Goal: Find specific page/section: Find specific page/section

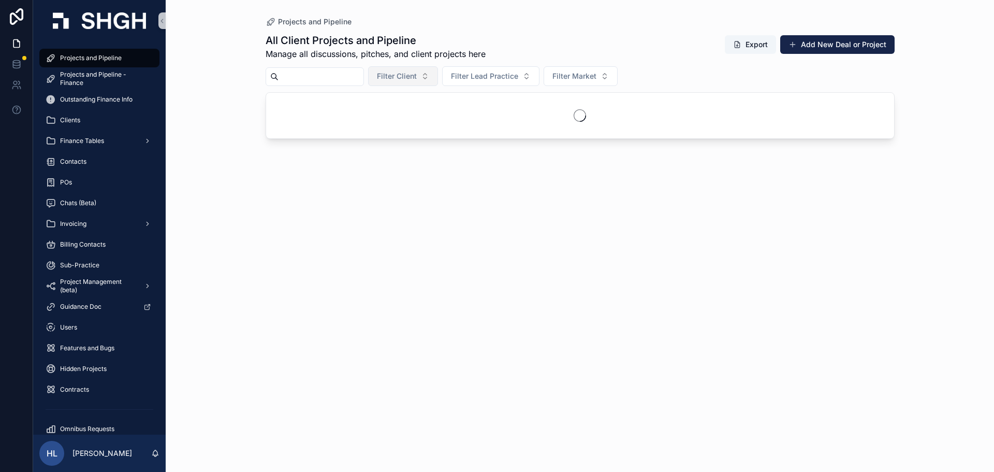
click at [417, 77] on span "Filter Client" at bounding box center [397, 76] width 40 height 10
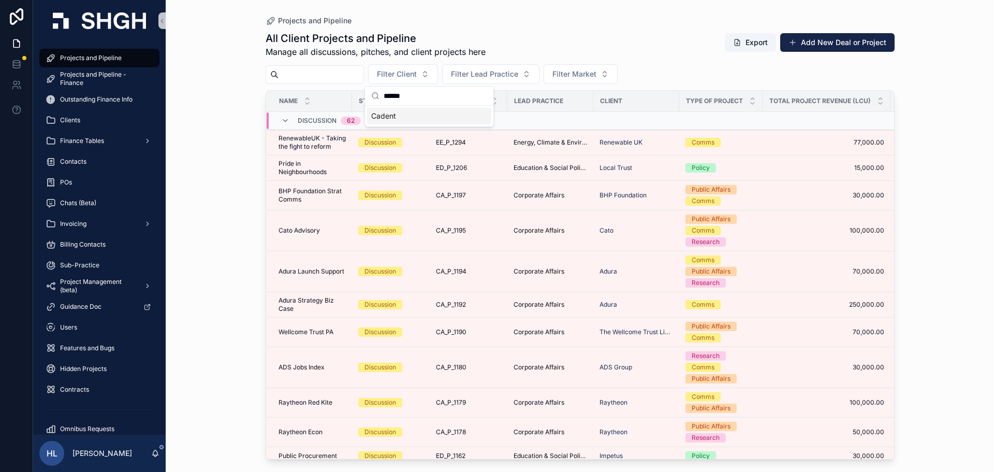
type input "******"
drag, startPoint x: 426, startPoint y: 119, endPoint x: 419, endPoint y: 117, distance: 6.6
click at [419, 117] on div "Discussion 62" at bounding box center [387, 120] width 240 height 17
click at [417, 74] on span "Filter Client" at bounding box center [397, 74] width 40 height 10
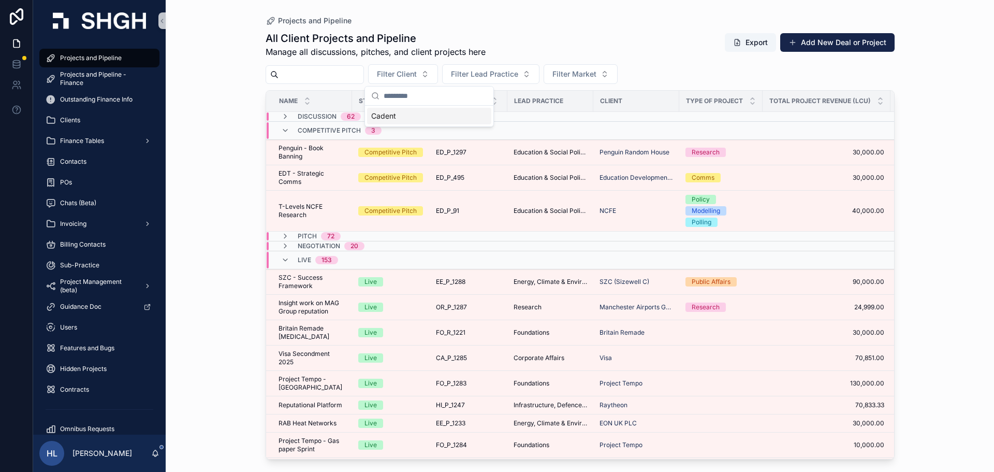
click at [410, 112] on div "Cadent" at bounding box center [429, 116] width 124 height 17
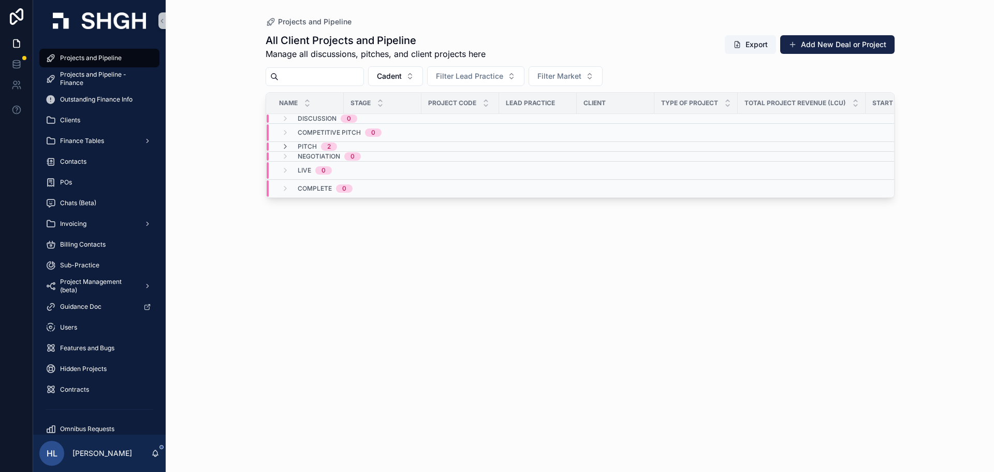
click at [319, 146] on div "Pitch 2" at bounding box center [317, 146] width 39 height 8
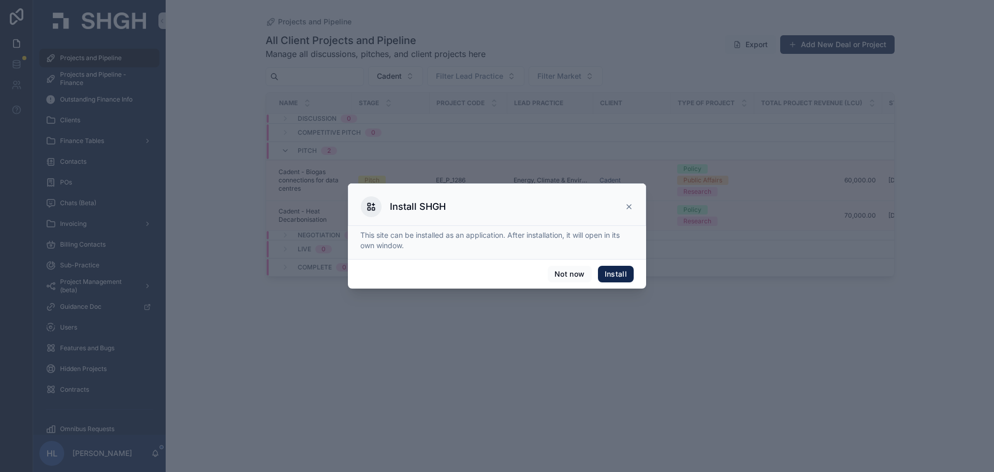
click at [618, 272] on button "Install" at bounding box center [616, 274] width 36 height 17
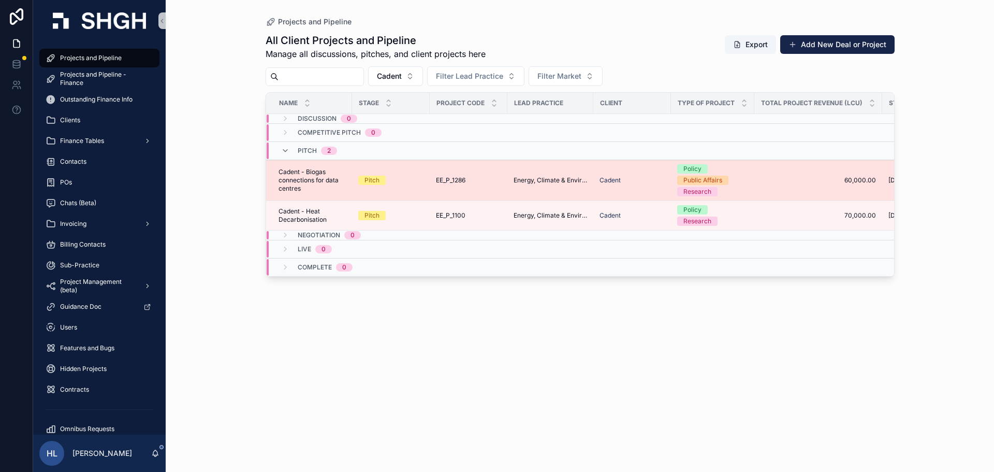
click at [417, 177] on div "Pitch" at bounding box center [390, 180] width 65 height 9
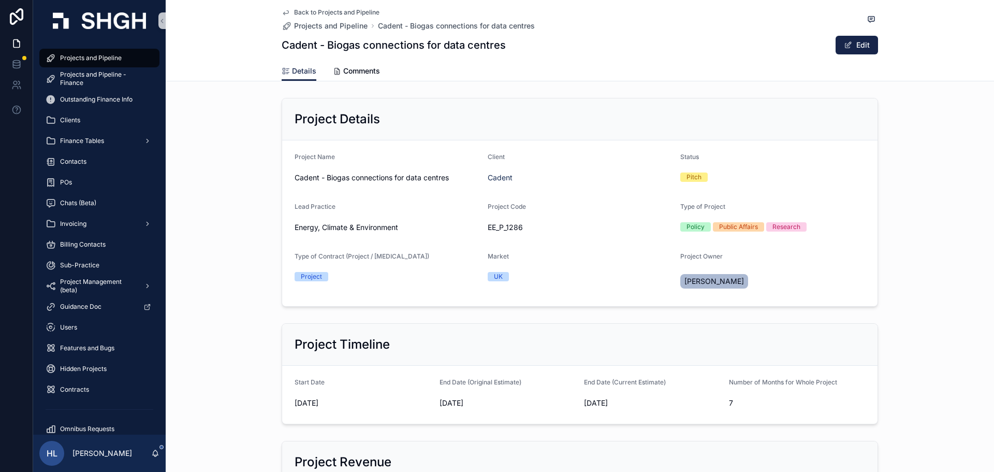
click at [283, 13] on icon "scrollable content" at bounding box center [285, 13] width 5 height 4
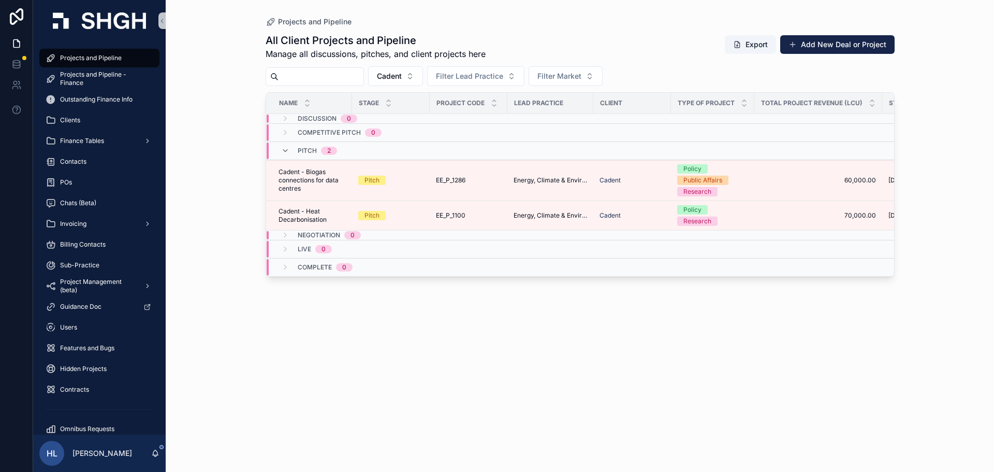
click at [441, 416] on div "All Client Projects and Pipeline Manage all discussions, pitches, and client pr…" at bounding box center [580, 243] width 629 height 432
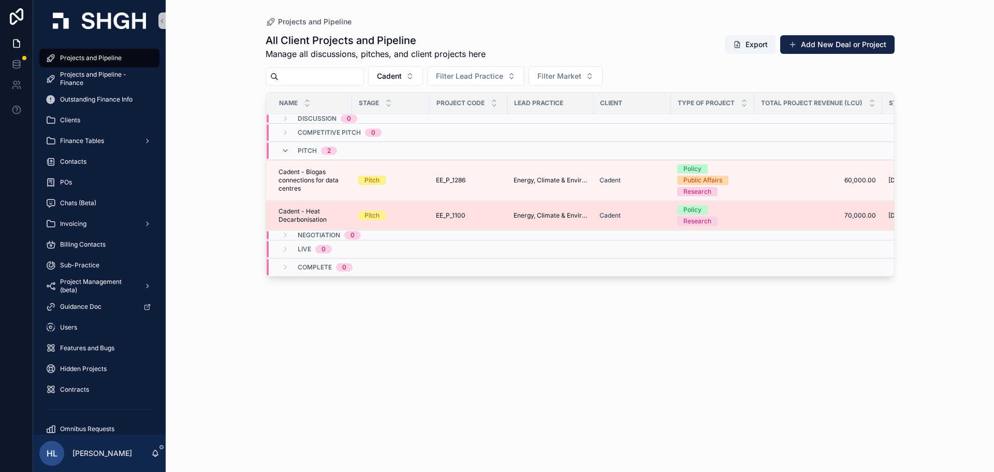
click at [577, 204] on td "Energy, Climate & Environment" at bounding box center [551, 216] width 86 height 30
click at [478, 218] on div "EE_P_1100 EE_P_1100" at bounding box center [468, 215] width 65 height 8
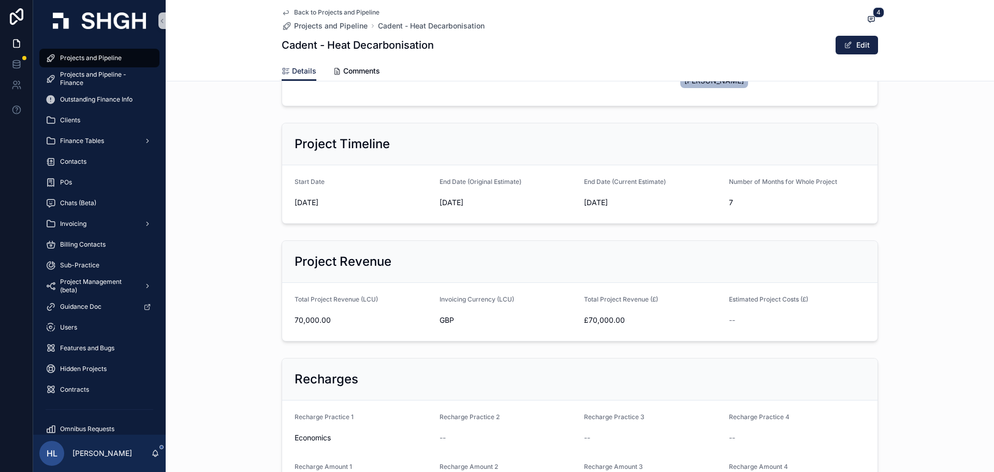
scroll to position [213, 0]
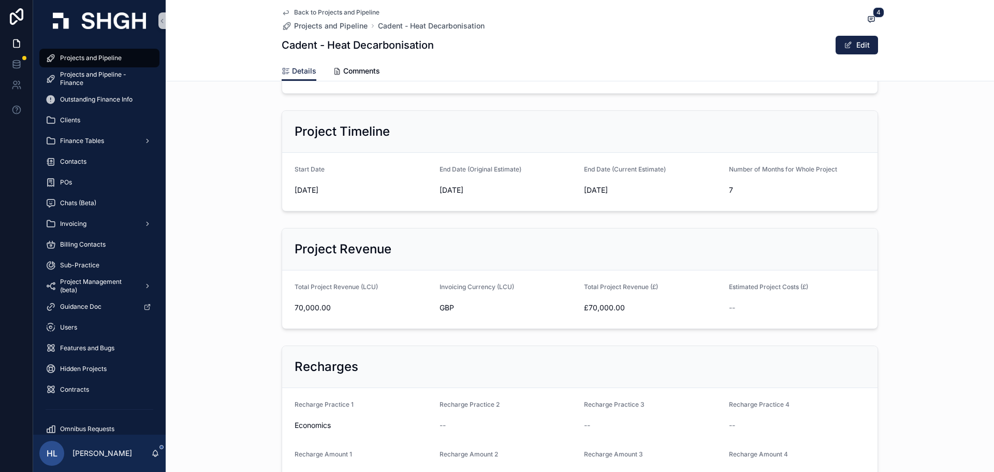
click at [924, 299] on div "Project Revenue Total Project Revenue (LCU) 70,000.00 Invoicing Currency (LCU) …" at bounding box center [580, 278] width 829 height 109
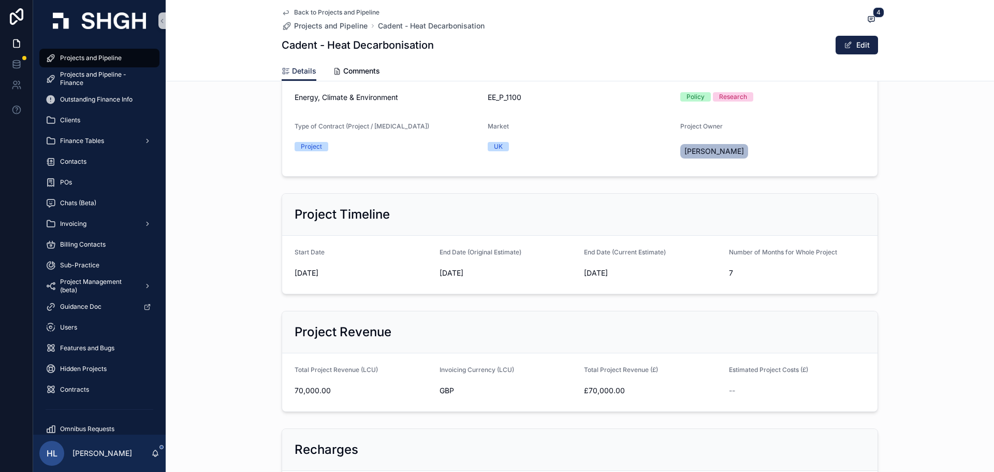
scroll to position [0, 0]
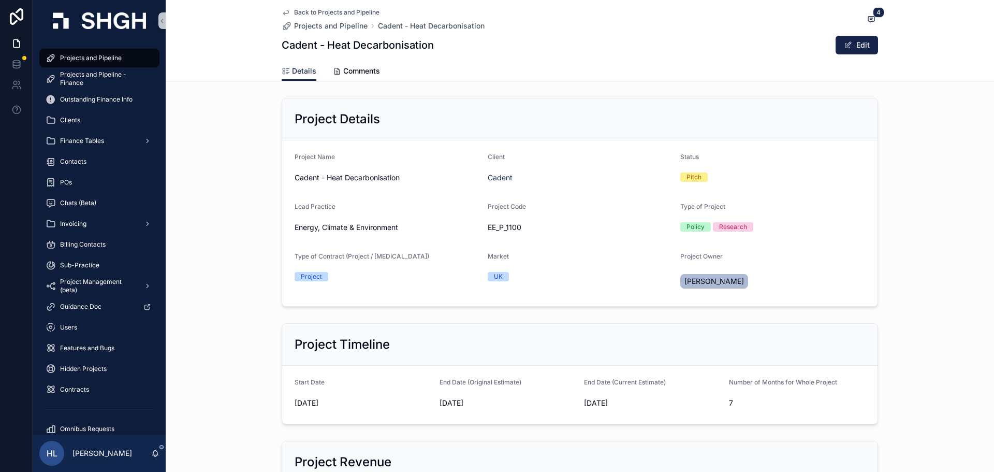
click at [283, 11] on icon "scrollable content" at bounding box center [285, 13] width 5 height 4
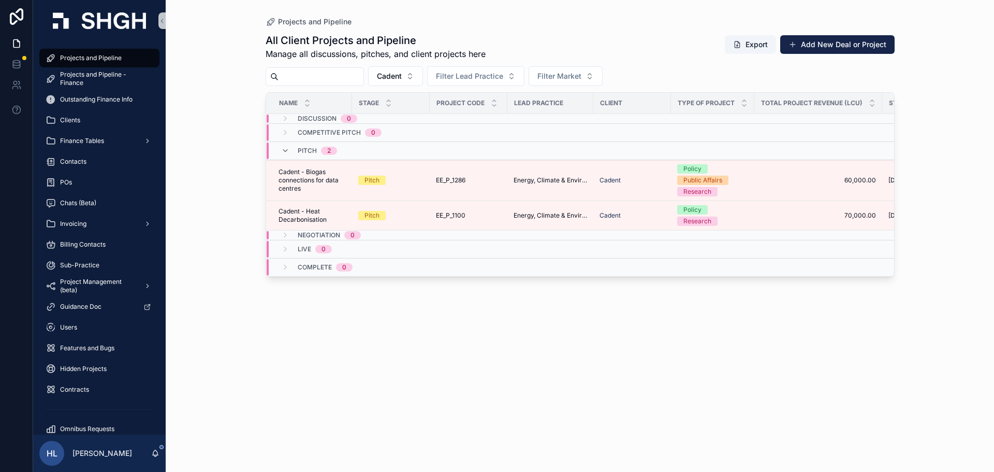
click at [944, 232] on div "Projects and Pipeline All Client Projects and Pipeline Manage all discussions, …" at bounding box center [580, 236] width 829 height 472
click at [467, 415] on div "All Client Projects and Pipeline Manage all discussions, pitches, and client pr…" at bounding box center [580, 243] width 629 height 432
